Goal: Information Seeking & Learning: Learn about a topic

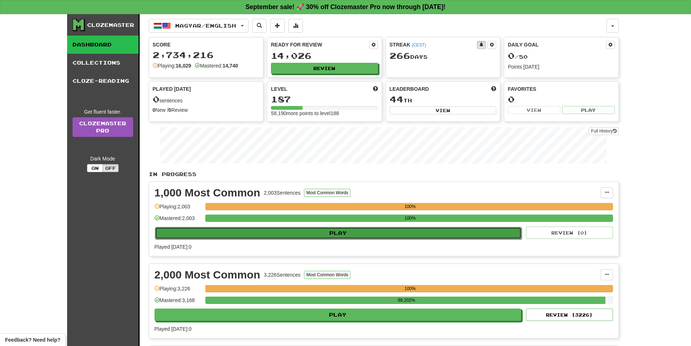
click at [332, 230] on button "Play" at bounding box center [338, 233] width 367 height 12
select select "**"
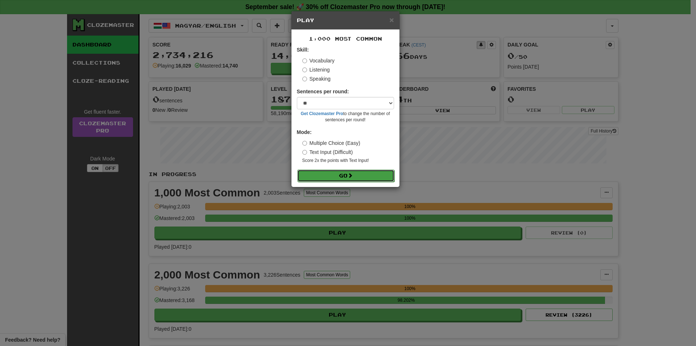
click at [339, 173] on button "Go" at bounding box center [345, 175] width 97 height 12
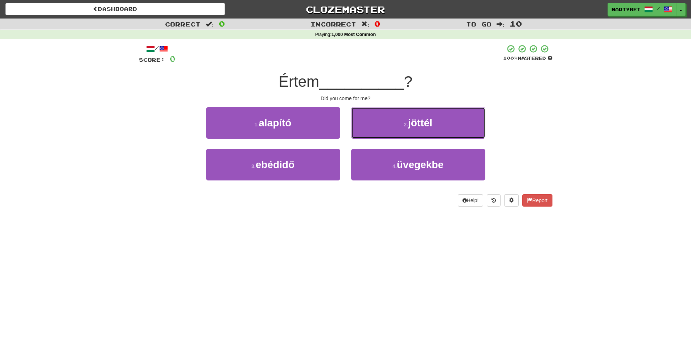
click at [425, 124] on span "jöttél" at bounding box center [420, 122] width 24 height 11
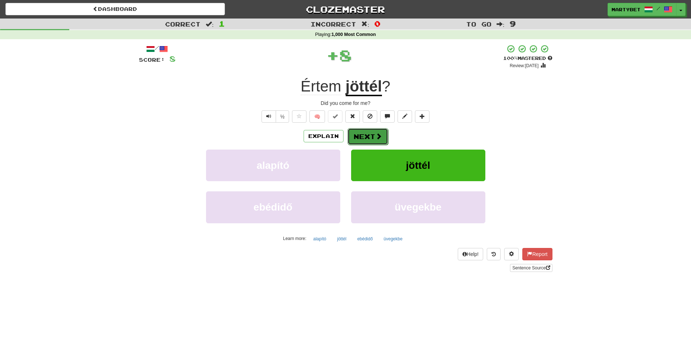
click at [370, 133] on button "Next" at bounding box center [367, 136] width 41 height 17
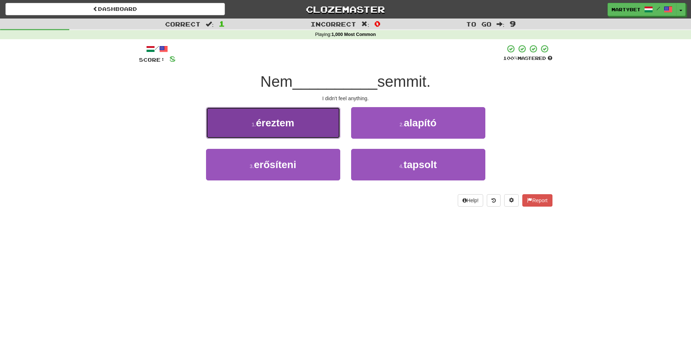
click at [276, 126] on span "éreztem" at bounding box center [275, 122] width 38 height 11
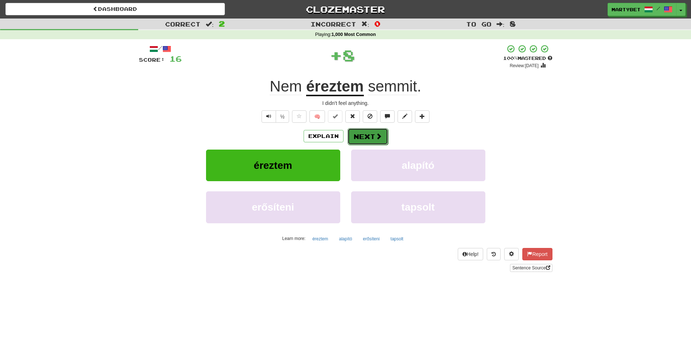
click at [363, 135] on button "Next" at bounding box center [367, 136] width 41 height 17
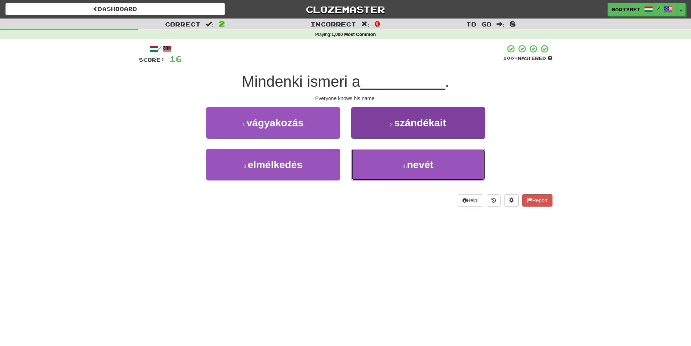
click at [422, 160] on span "nevét" at bounding box center [420, 164] width 26 height 11
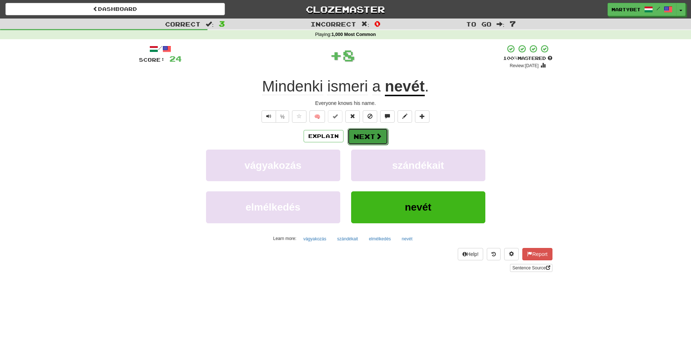
click at [363, 132] on button "Next" at bounding box center [367, 136] width 41 height 17
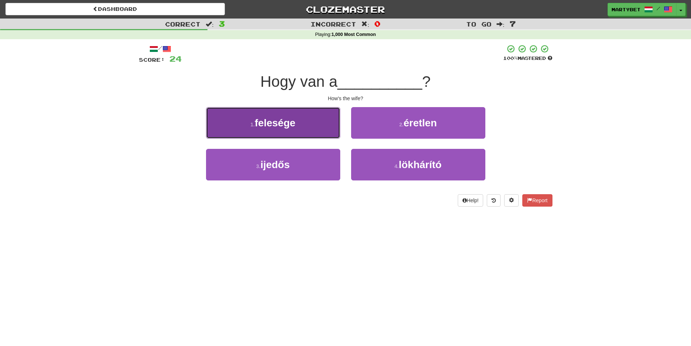
click at [270, 126] on span "felesége" at bounding box center [275, 122] width 41 height 11
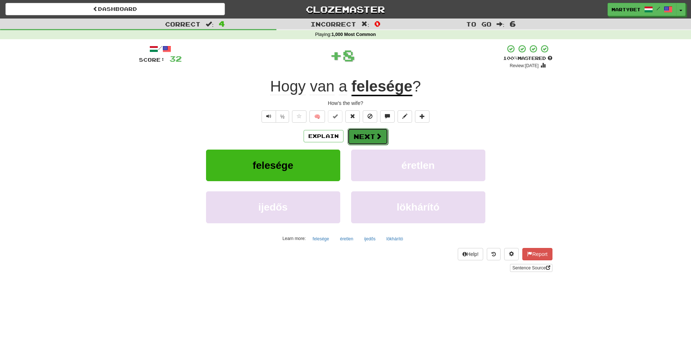
click at [360, 137] on button "Next" at bounding box center [367, 136] width 41 height 17
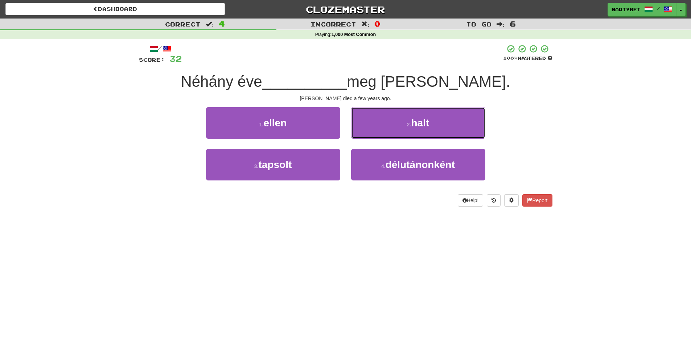
click at [424, 123] on span "halt" at bounding box center [420, 122] width 18 height 11
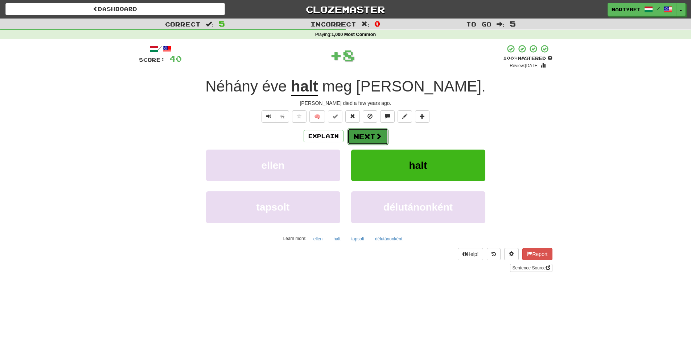
click at [359, 139] on button "Next" at bounding box center [367, 136] width 41 height 17
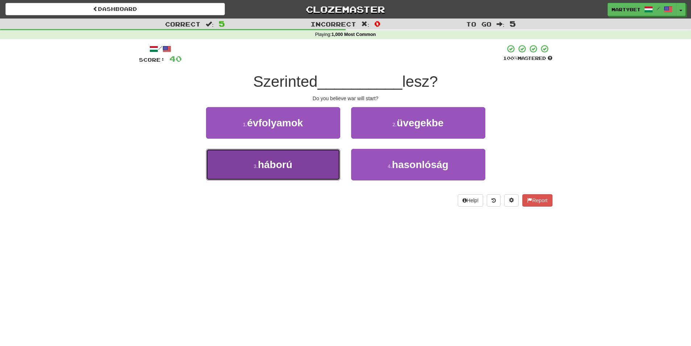
click at [276, 167] on span "háború" at bounding box center [275, 164] width 34 height 11
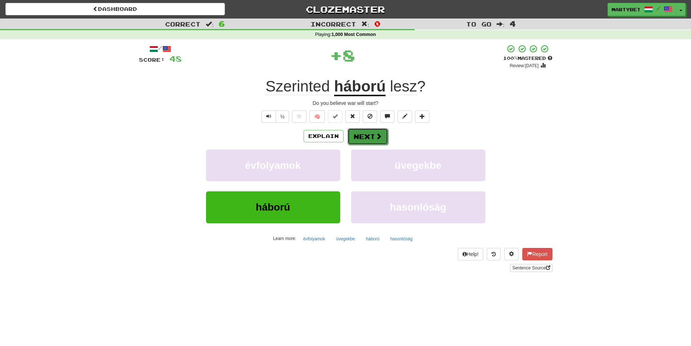
click at [363, 137] on button "Next" at bounding box center [367, 136] width 41 height 17
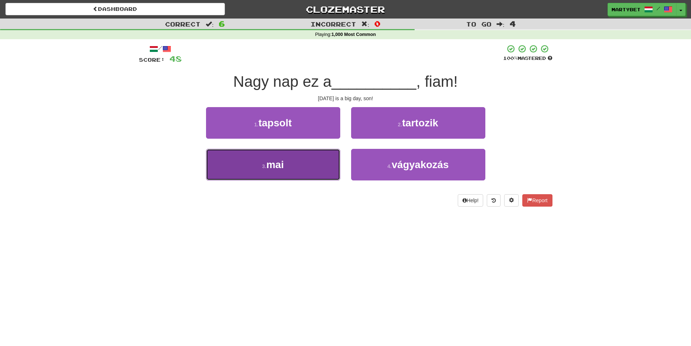
click at [282, 168] on span "mai" at bounding box center [274, 164] width 17 height 11
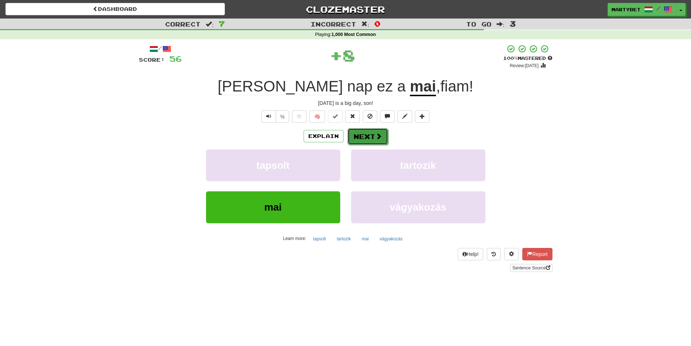
click at [370, 134] on button "Next" at bounding box center [367, 136] width 41 height 17
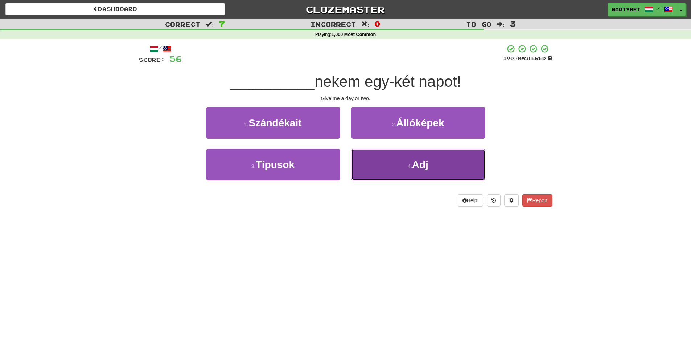
click at [422, 166] on span "Adj" at bounding box center [420, 164] width 16 height 11
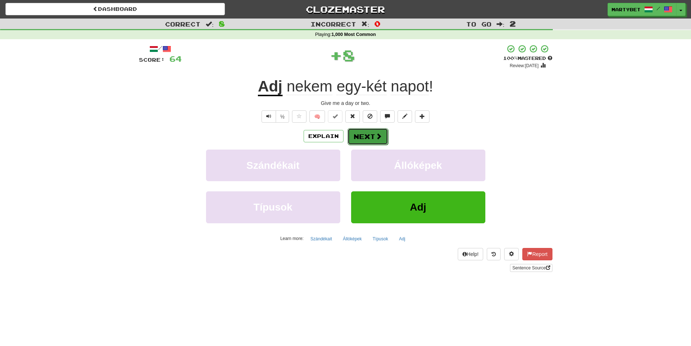
click at [373, 137] on button "Next" at bounding box center [367, 136] width 41 height 17
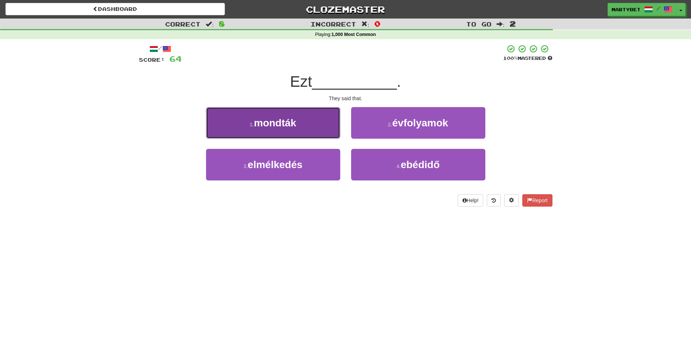
click at [277, 131] on button "1 . mondták" at bounding box center [273, 123] width 134 height 32
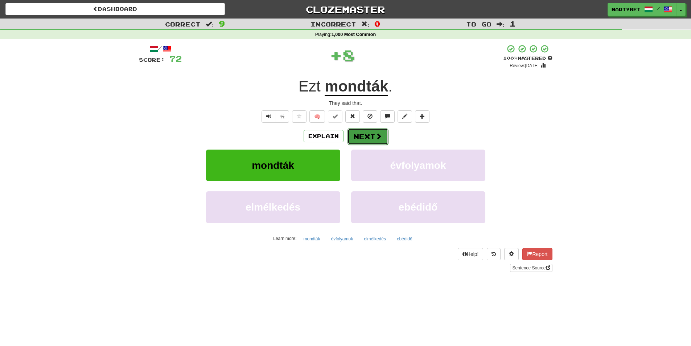
click at [366, 135] on button "Next" at bounding box center [367, 136] width 41 height 17
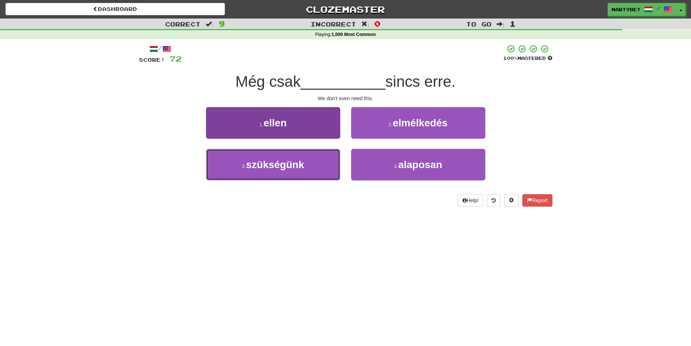
drag, startPoint x: 269, startPoint y: 169, endPoint x: 278, endPoint y: 168, distance: 9.6
click at [269, 169] on span "szükségünk" at bounding box center [275, 164] width 58 height 11
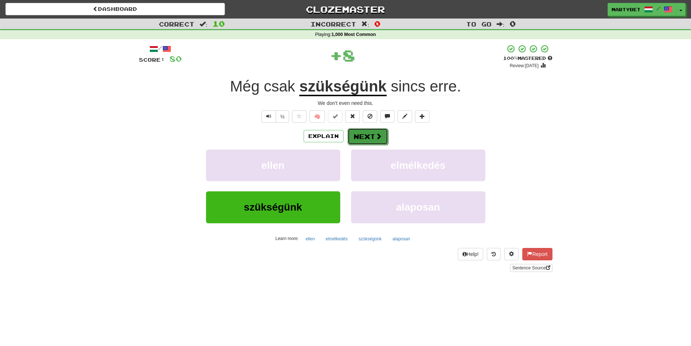
click at [367, 136] on button "Next" at bounding box center [367, 136] width 41 height 17
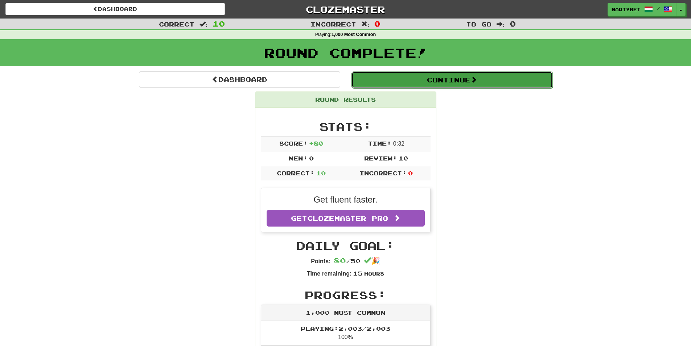
click at [433, 82] on button "Continue" at bounding box center [451, 79] width 201 height 17
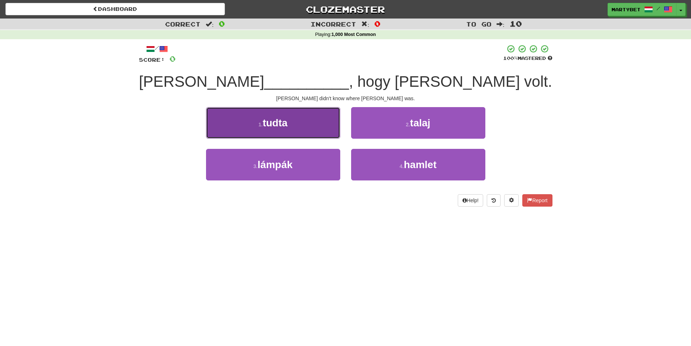
click at [272, 126] on span "tudta" at bounding box center [275, 122] width 25 height 11
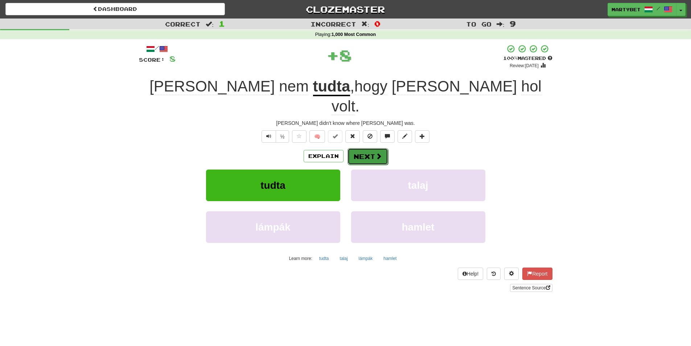
click at [362, 148] on button "Next" at bounding box center [367, 156] width 41 height 17
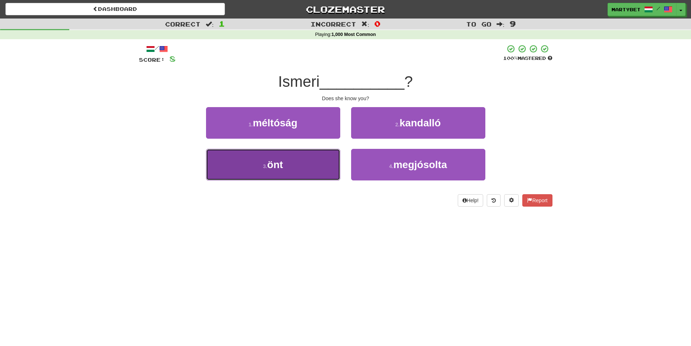
click at [281, 165] on span "önt" at bounding box center [275, 164] width 16 height 11
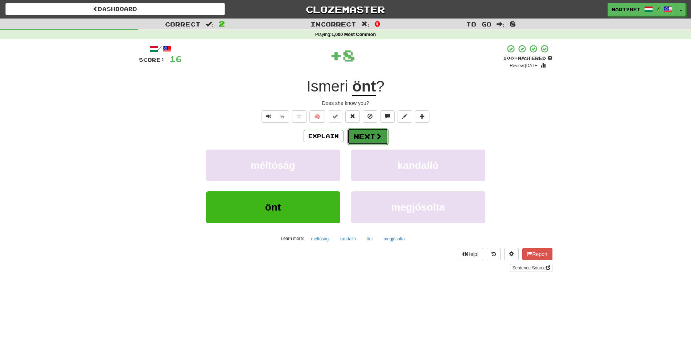
click at [360, 136] on button "Next" at bounding box center [367, 136] width 41 height 17
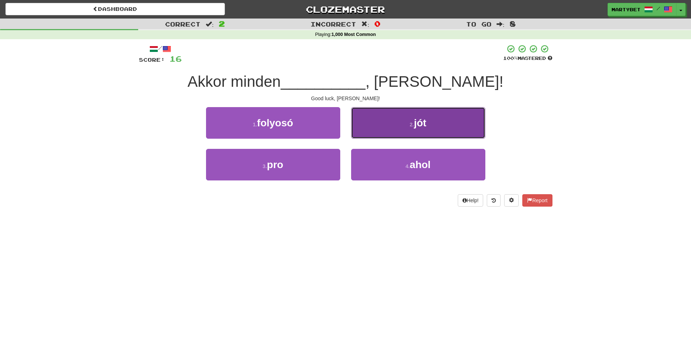
click at [422, 131] on button "2 . jót" at bounding box center [418, 123] width 134 height 32
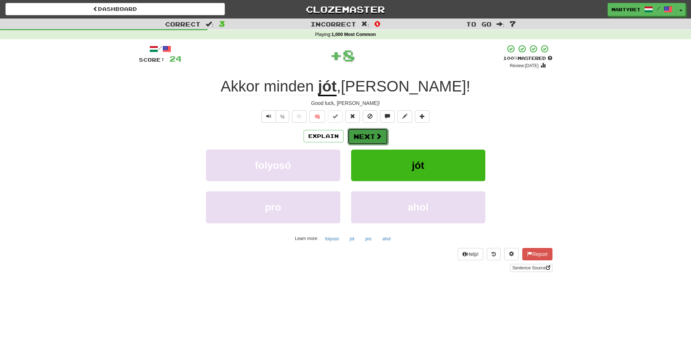
click at [376, 136] on span at bounding box center [378, 136] width 7 height 7
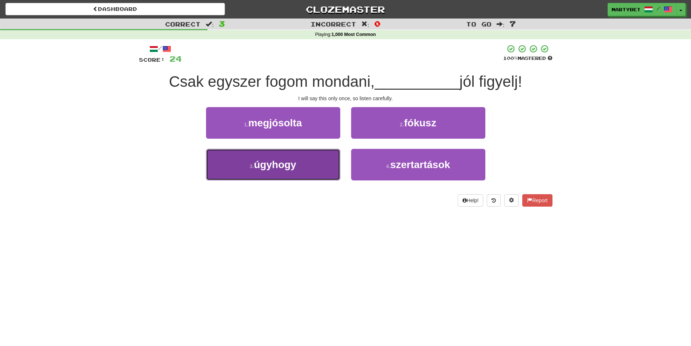
click at [277, 165] on span "úgyhogy" at bounding box center [275, 164] width 42 height 11
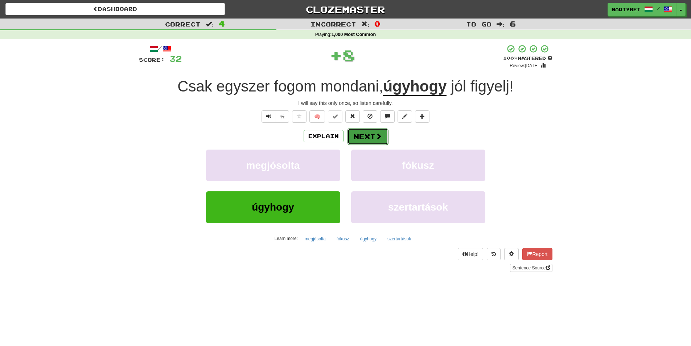
click at [370, 133] on button "Next" at bounding box center [367, 136] width 41 height 17
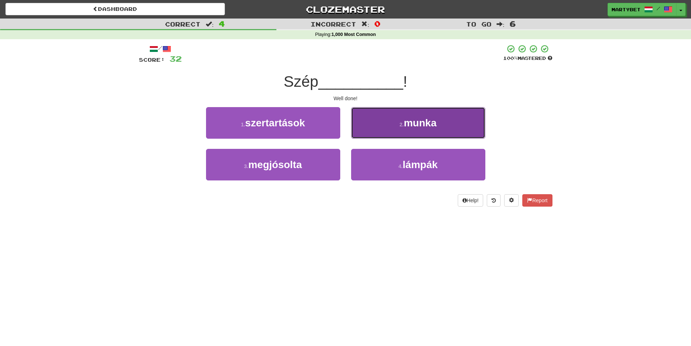
click at [418, 124] on span "munka" at bounding box center [420, 122] width 33 height 11
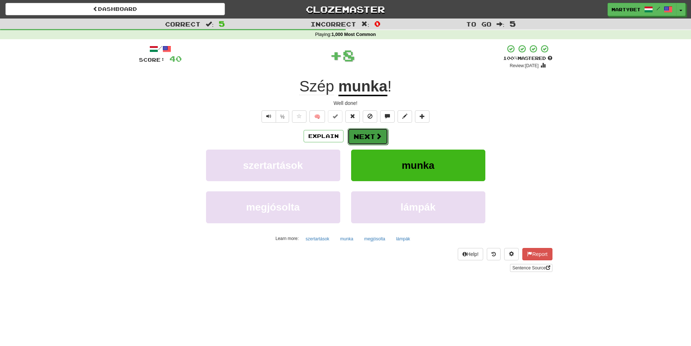
click at [356, 138] on button "Next" at bounding box center [367, 136] width 41 height 17
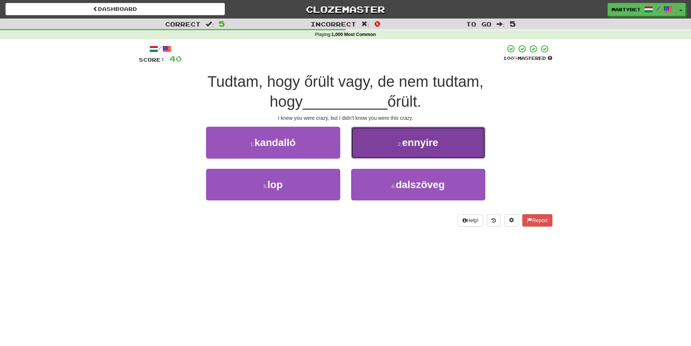
click at [418, 149] on button "2 . ennyire" at bounding box center [418, 143] width 134 height 32
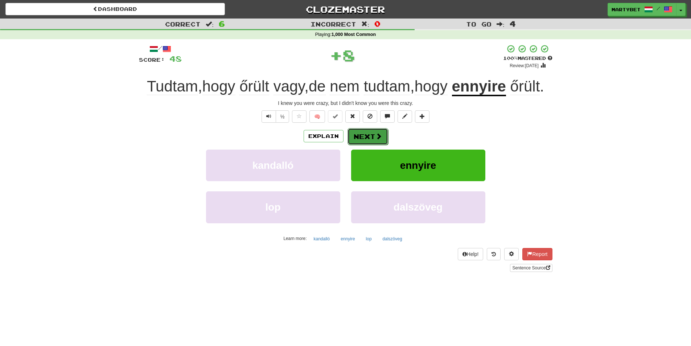
click at [362, 135] on button "Next" at bounding box center [367, 136] width 41 height 17
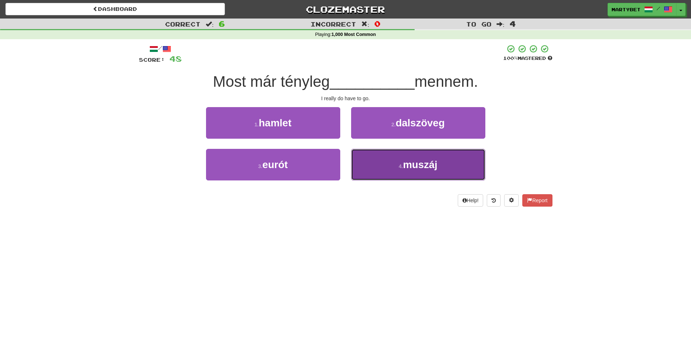
click at [416, 167] on span "muszáj" at bounding box center [420, 164] width 34 height 11
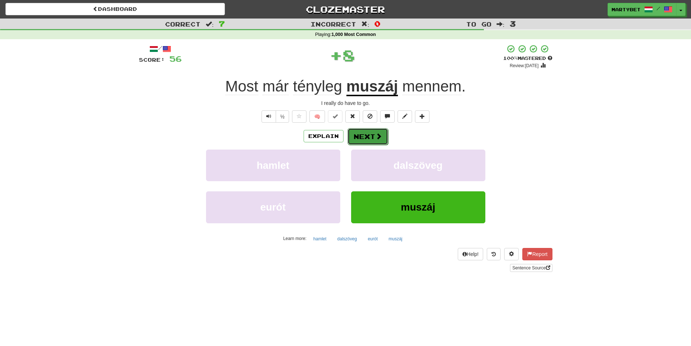
click at [361, 131] on button "Next" at bounding box center [367, 136] width 41 height 17
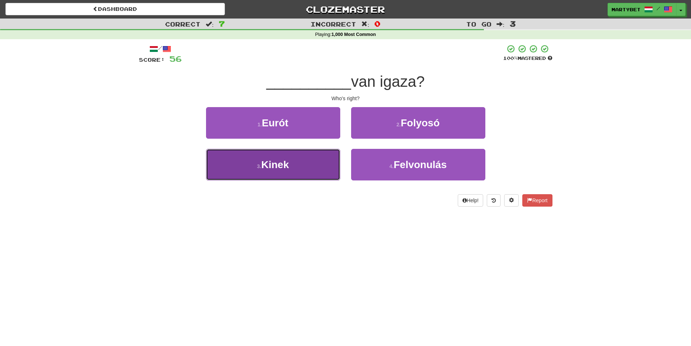
click at [270, 167] on span "Kinek" at bounding box center [275, 164] width 28 height 11
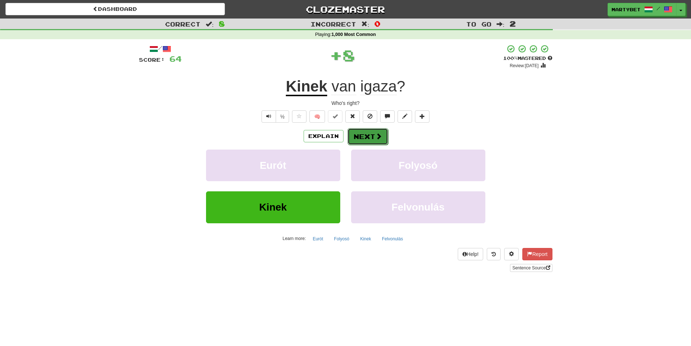
click at [365, 140] on button "Next" at bounding box center [367, 136] width 41 height 17
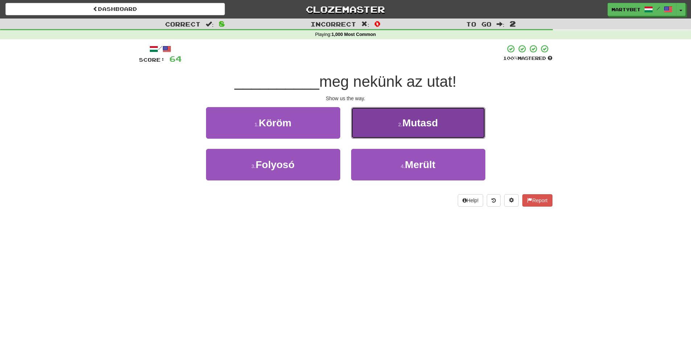
click at [427, 124] on span "Mutasd" at bounding box center [420, 122] width 36 height 11
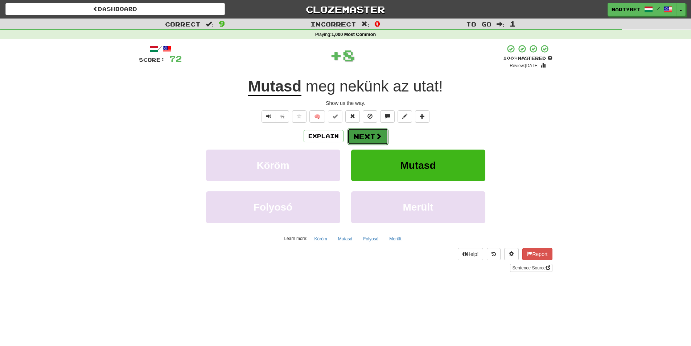
click at [356, 136] on button "Next" at bounding box center [367, 136] width 41 height 17
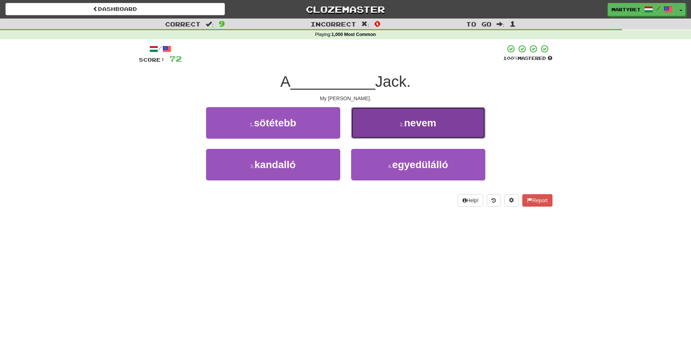
click at [420, 117] on span "nevem" at bounding box center [420, 122] width 32 height 11
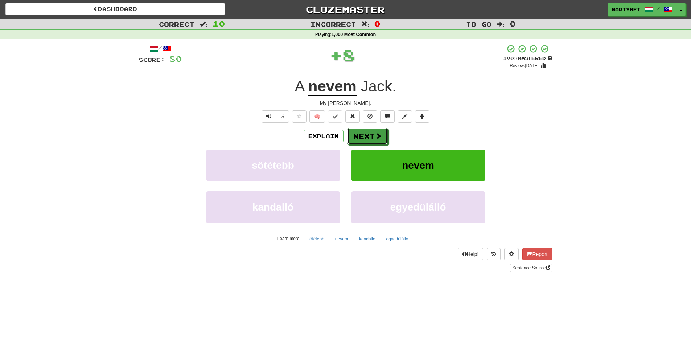
click at [357, 130] on button "Next" at bounding box center [367, 136] width 41 height 17
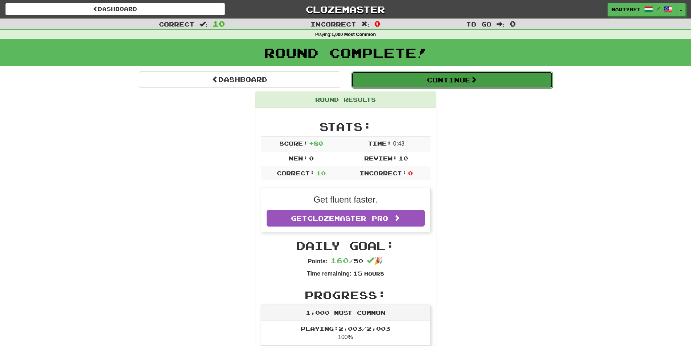
click at [436, 83] on button "Continue" at bounding box center [451, 79] width 201 height 17
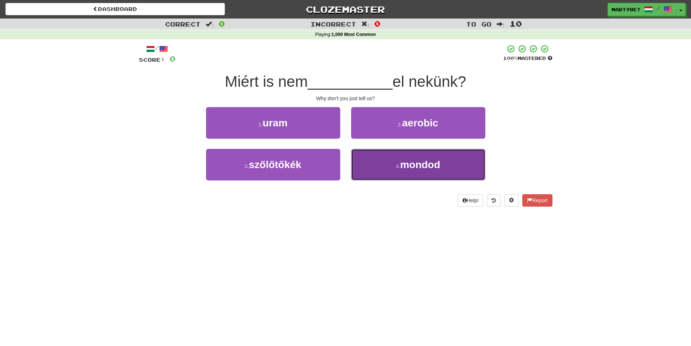
click at [418, 161] on span "mondod" at bounding box center [420, 164] width 40 height 11
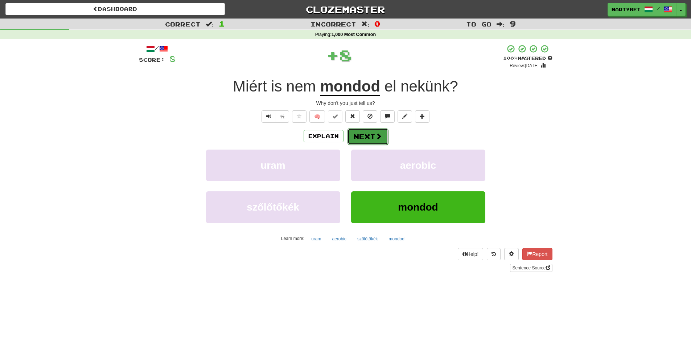
click at [355, 133] on button "Next" at bounding box center [367, 136] width 41 height 17
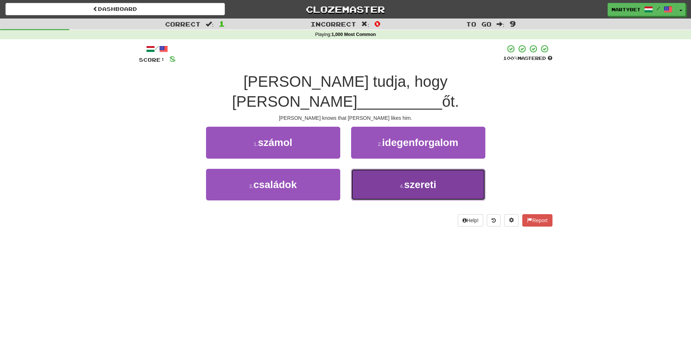
click at [427, 179] on span "szereti" at bounding box center [420, 184] width 32 height 11
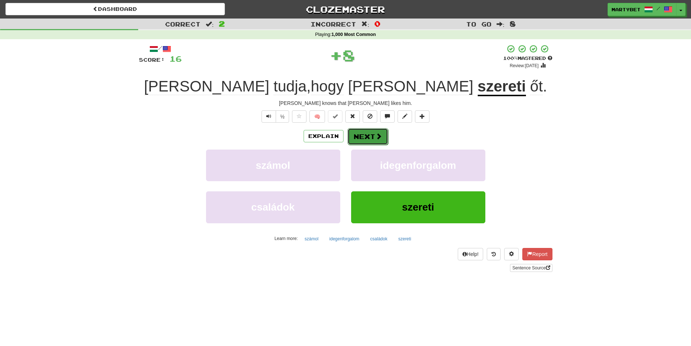
click at [364, 137] on button "Next" at bounding box center [367, 136] width 41 height 17
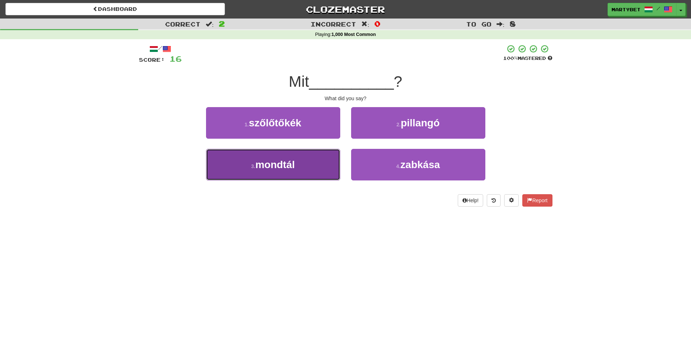
click at [287, 164] on span "mondtál" at bounding box center [275, 164] width 40 height 11
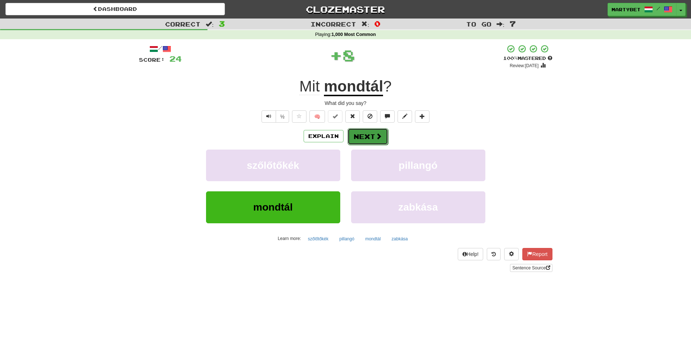
click at [364, 135] on button "Next" at bounding box center [367, 136] width 41 height 17
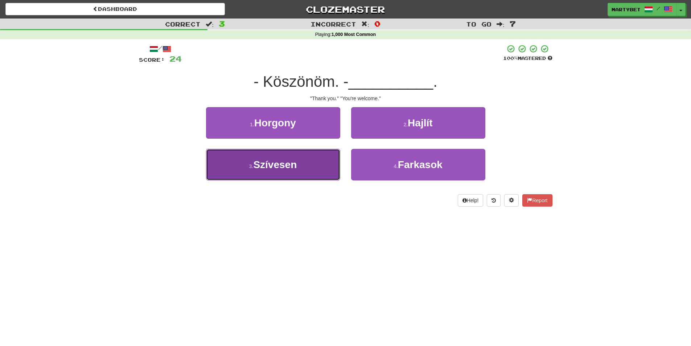
click at [277, 165] on span "Szívesen" at bounding box center [275, 164] width 44 height 11
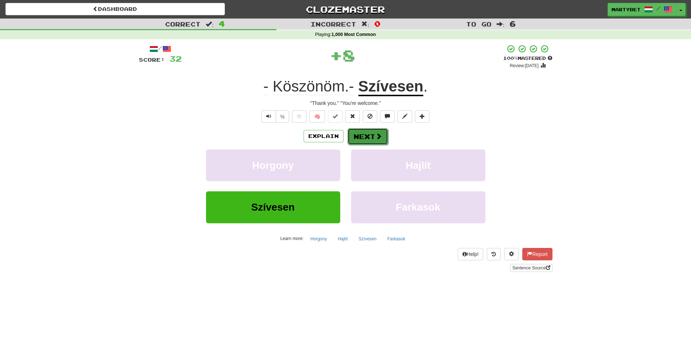
click at [358, 137] on button "Next" at bounding box center [367, 136] width 41 height 17
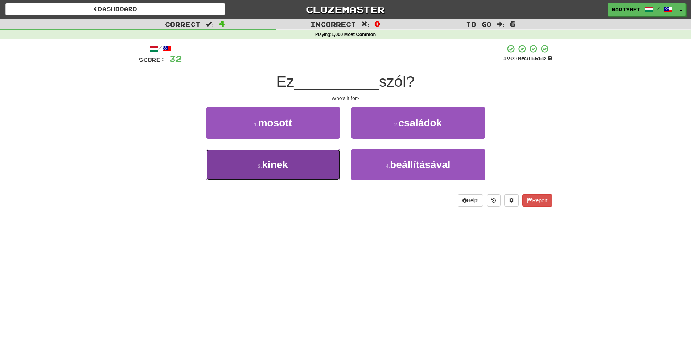
click at [278, 164] on span "kinek" at bounding box center [275, 164] width 26 height 11
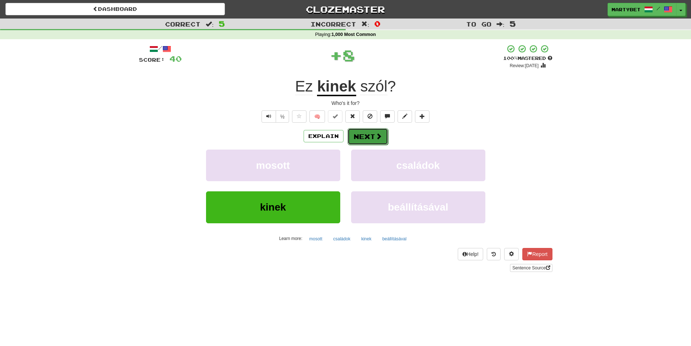
click at [372, 137] on button "Next" at bounding box center [367, 136] width 41 height 17
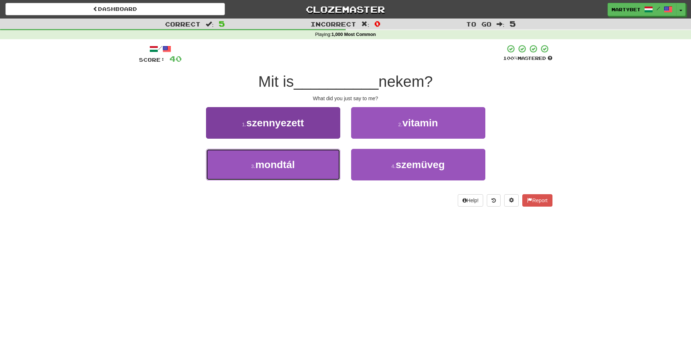
drag, startPoint x: 284, startPoint y: 169, endPoint x: 326, endPoint y: 164, distance: 42.7
click at [284, 169] on span "mondtál" at bounding box center [275, 164] width 40 height 11
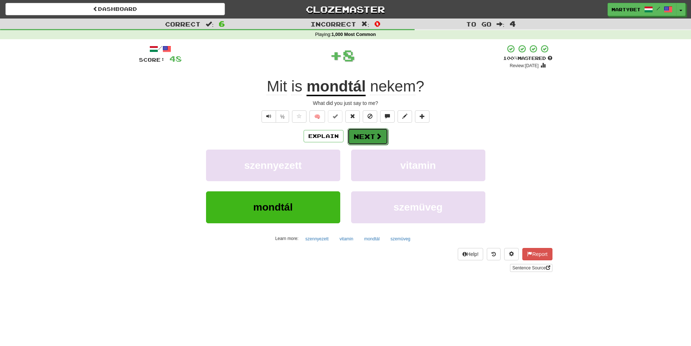
click at [375, 140] on button "Next" at bounding box center [367, 136] width 41 height 17
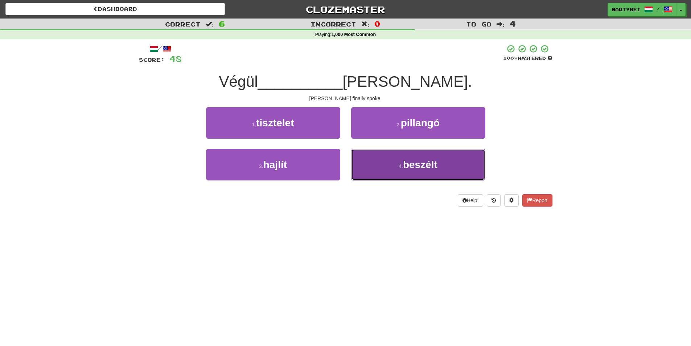
click at [430, 167] on span "beszélt" at bounding box center [420, 164] width 34 height 11
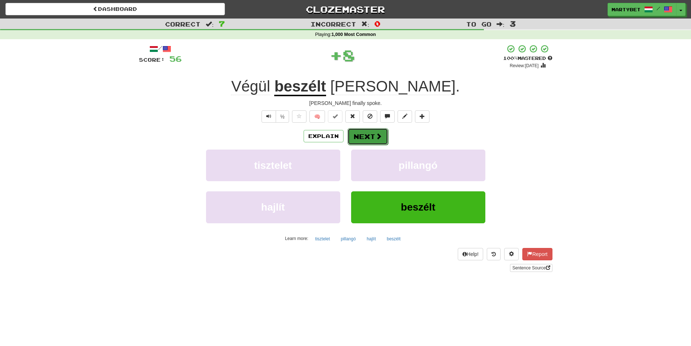
click at [368, 136] on button "Next" at bounding box center [367, 136] width 41 height 17
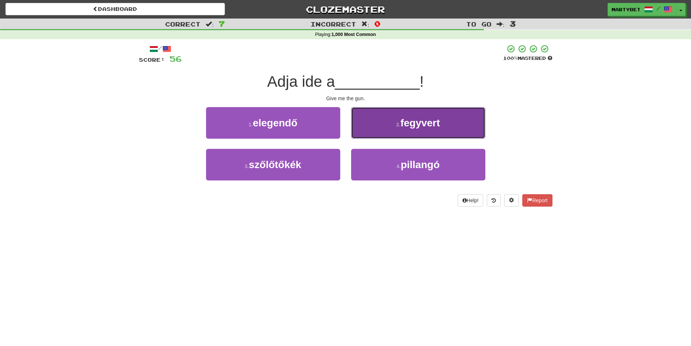
click at [412, 127] on span "fegyvert" at bounding box center [420, 122] width 40 height 11
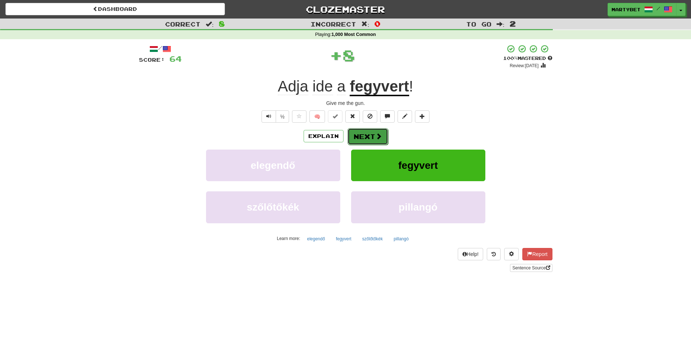
click at [375, 139] on span at bounding box center [378, 136] width 7 height 7
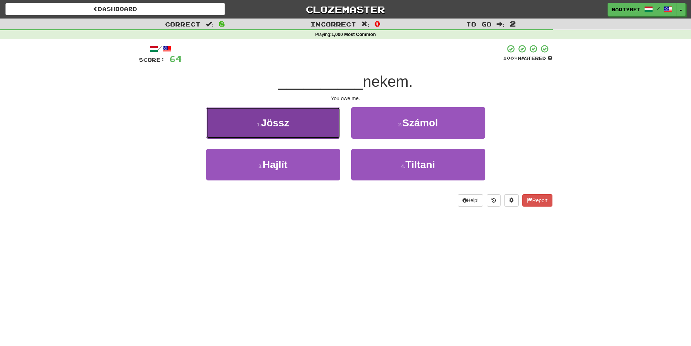
click at [295, 124] on button "1 . Jössz" at bounding box center [273, 123] width 134 height 32
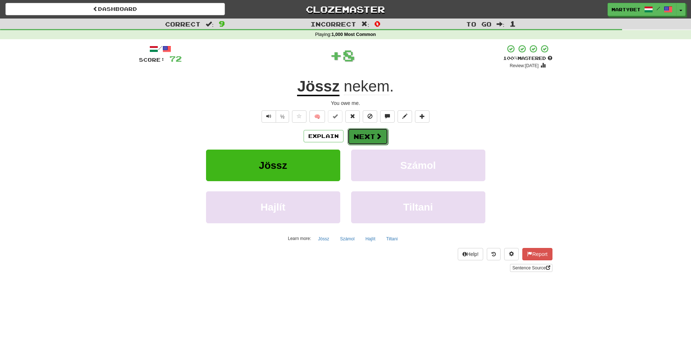
click at [375, 134] on button "Next" at bounding box center [367, 136] width 41 height 17
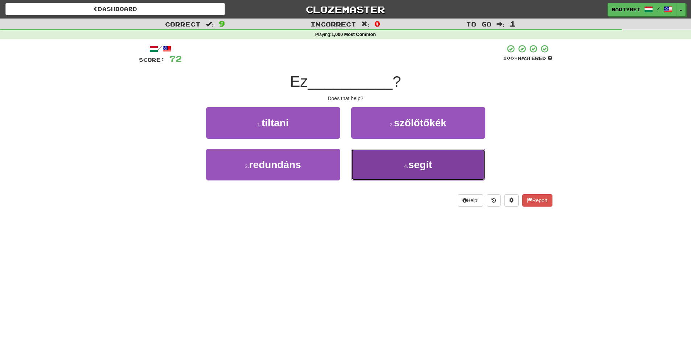
click at [426, 161] on span "segít" at bounding box center [420, 164] width 24 height 11
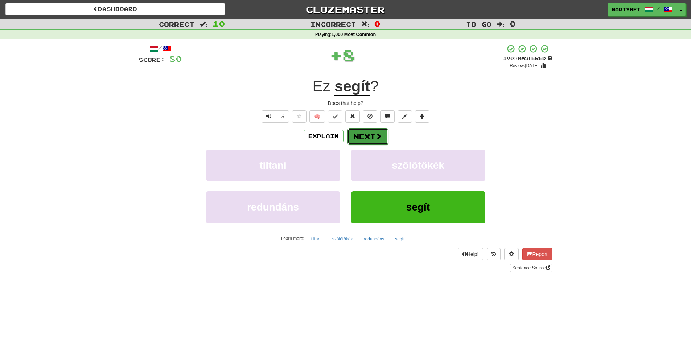
click at [370, 136] on button "Next" at bounding box center [367, 136] width 41 height 17
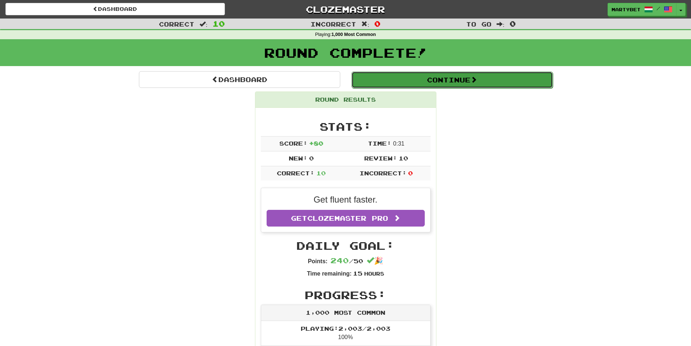
click at [425, 82] on button "Continue" at bounding box center [451, 79] width 201 height 17
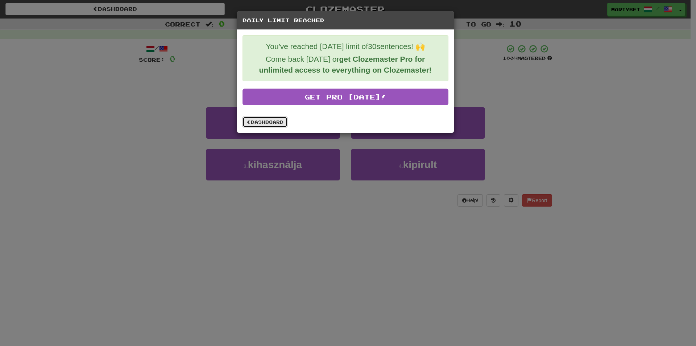
click at [262, 121] on link "Dashboard" at bounding box center [265, 121] width 45 height 11
